Goal: Information Seeking & Learning: Learn about a topic

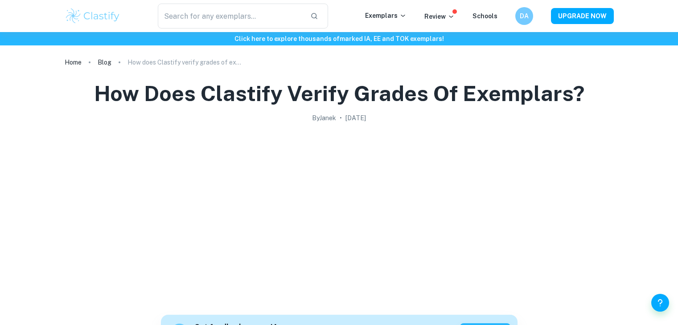
scroll to position [656, 0]
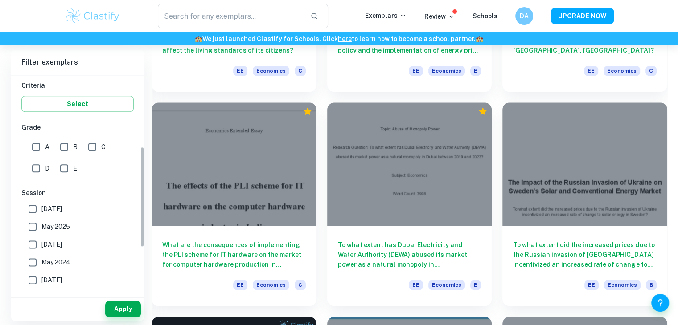
scroll to position [150, 0]
click at [37, 145] on input "A" at bounding box center [36, 149] width 18 height 18
checkbox input "true"
click at [70, 148] on input "B" at bounding box center [64, 149] width 18 height 18
checkbox input "true"
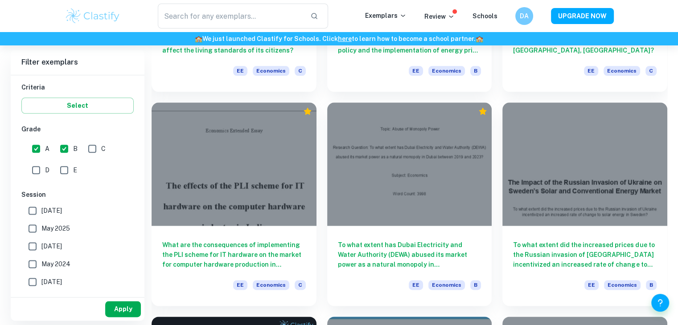
click at [128, 304] on button "Apply" at bounding box center [123, 309] width 36 height 16
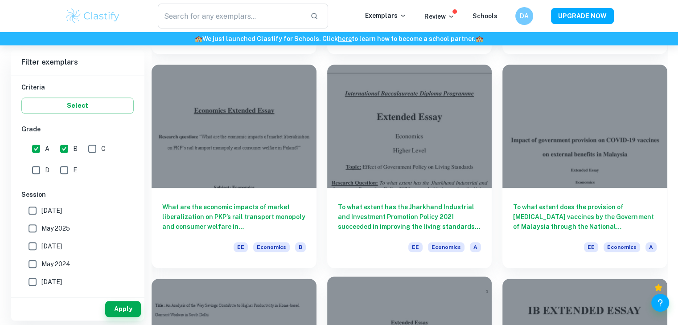
scroll to position [906, 0]
